Goal: Register for event/course

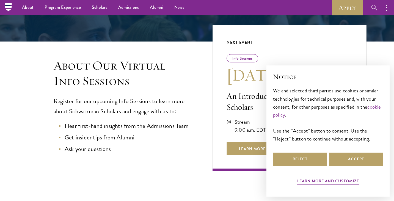
scroll to position [99, 0]
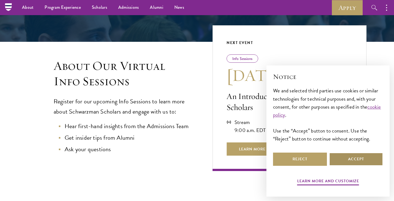
click at [368, 163] on button "Accept" at bounding box center [357, 159] width 54 height 13
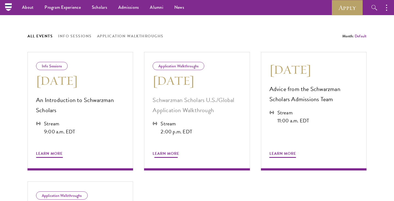
scroll to position [264, 0]
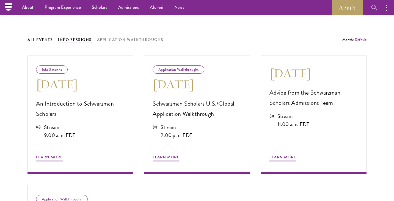
click at [85, 42] on button "Info Sessions" at bounding box center [75, 39] width 34 height 7
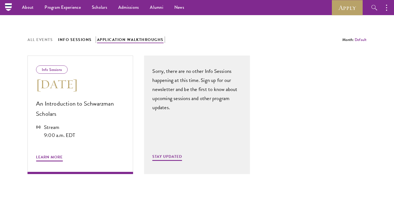
click at [148, 40] on button "Application Walkthroughs" at bounding box center [130, 39] width 67 height 7
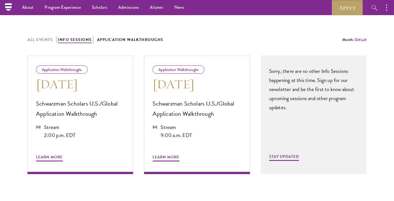
click at [66, 39] on button "Info Sessions" at bounding box center [75, 39] width 34 height 7
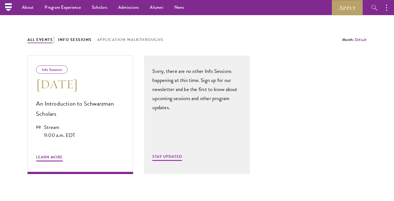
click at [37, 39] on button "All Events" at bounding box center [40, 39] width 25 height 7
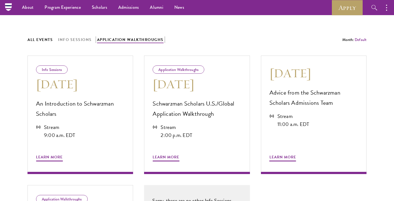
click at [99, 39] on button "Application Walkthroughs" at bounding box center [130, 39] width 67 height 7
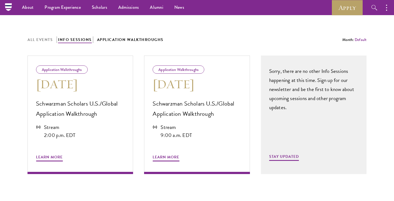
click at [73, 38] on button "Info Sessions" at bounding box center [75, 39] width 34 height 7
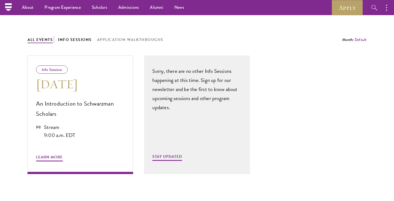
click at [40, 37] on button "All Events" at bounding box center [40, 39] width 25 height 7
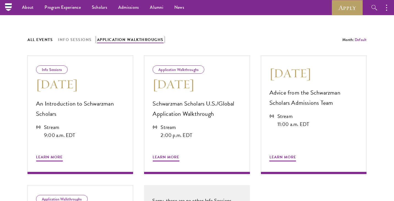
click at [130, 37] on button "Application Walkthroughs" at bounding box center [130, 39] width 67 height 7
